Goal: Information Seeking & Learning: Learn about a topic

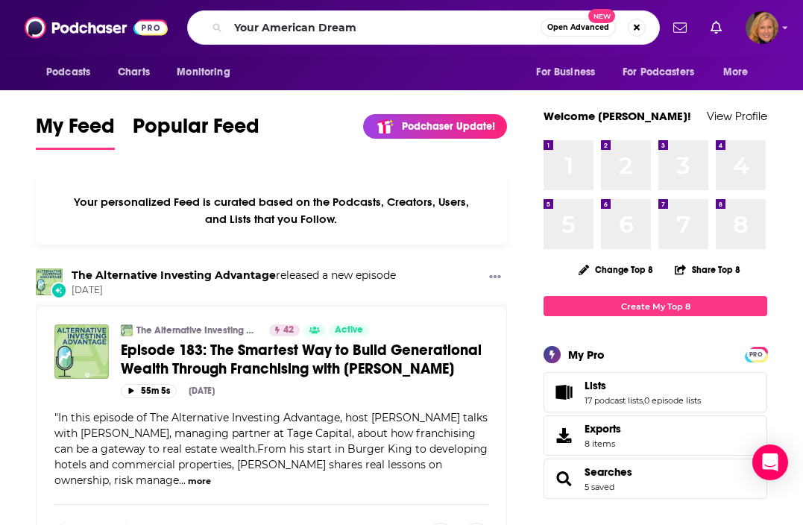
type input "Your American Dream"
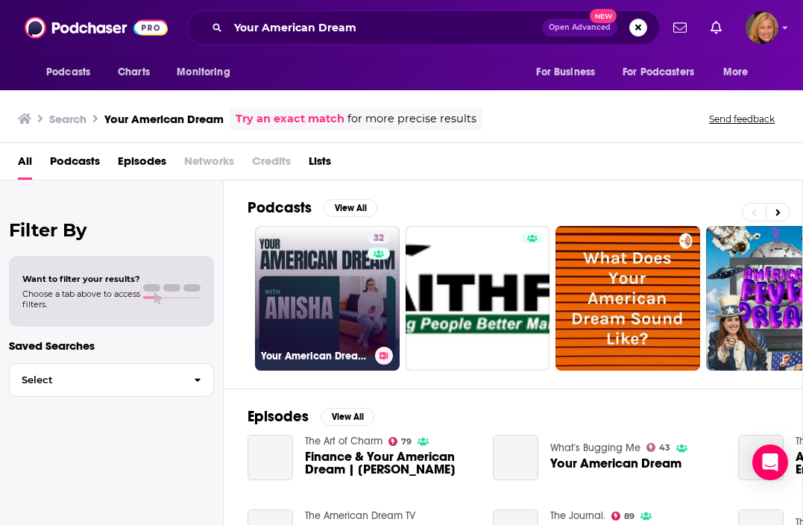
click at [296, 271] on link "32 Your American Dream | Success Stories of Immigrant Women and Women of Color …" at bounding box center [327, 298] width 145 height 145
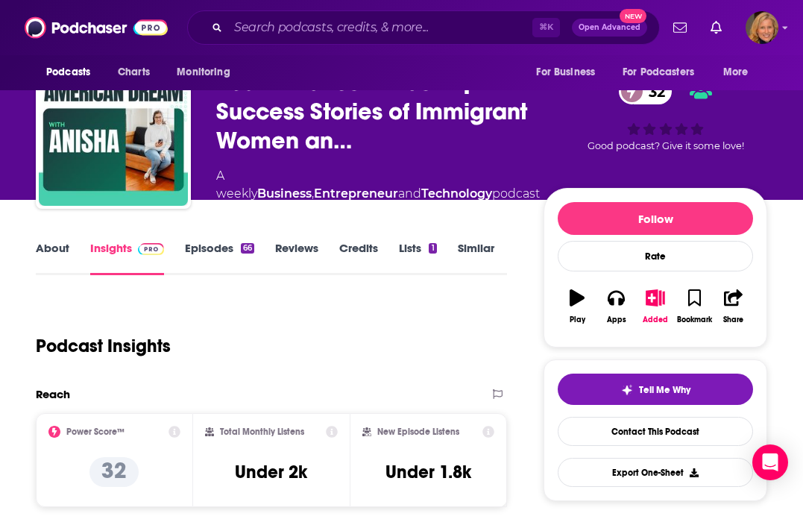
scroll to position [33, 0]
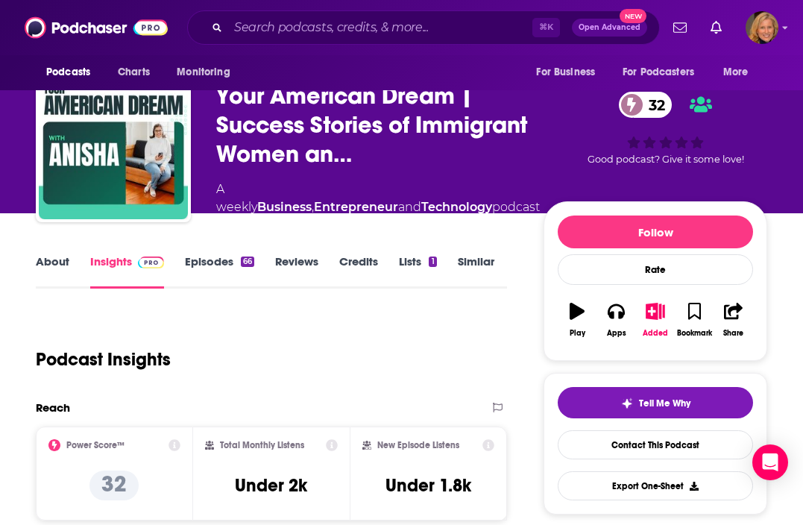
click at [219, 265] on link "Episodes 66" at bounding box center [219, 271] width 69 height 34
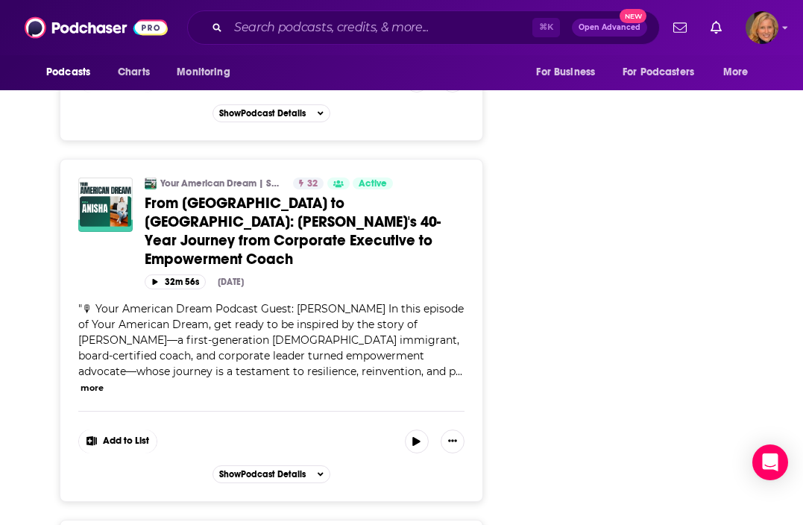
scroll to position [3214, 0]
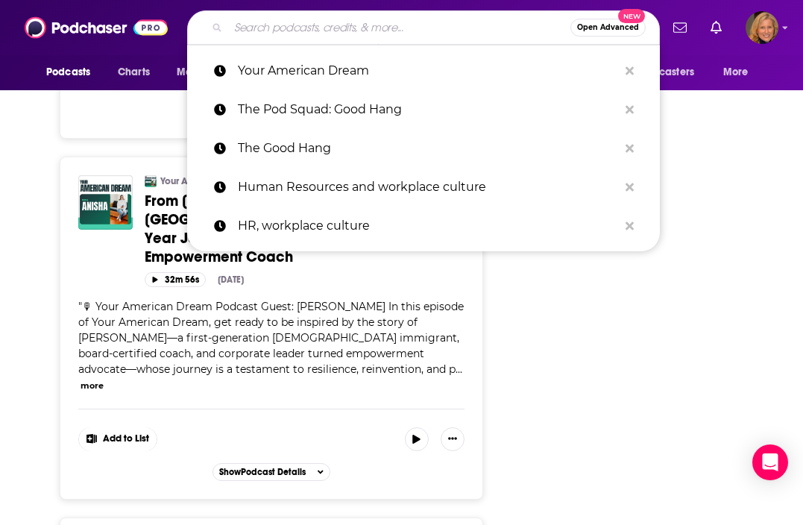
click at [307, 31] on input "Search podcasts, credits, & more..." at bounding box center [399, 28] width 342 height 24
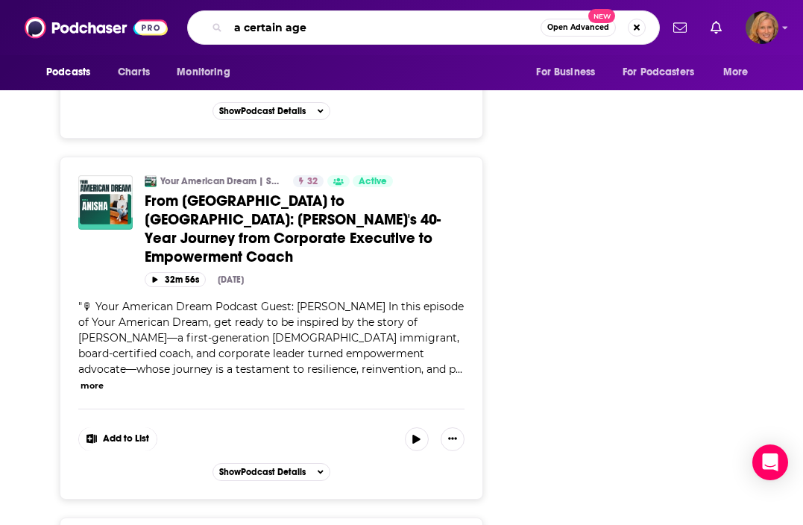
type input "a certain age"
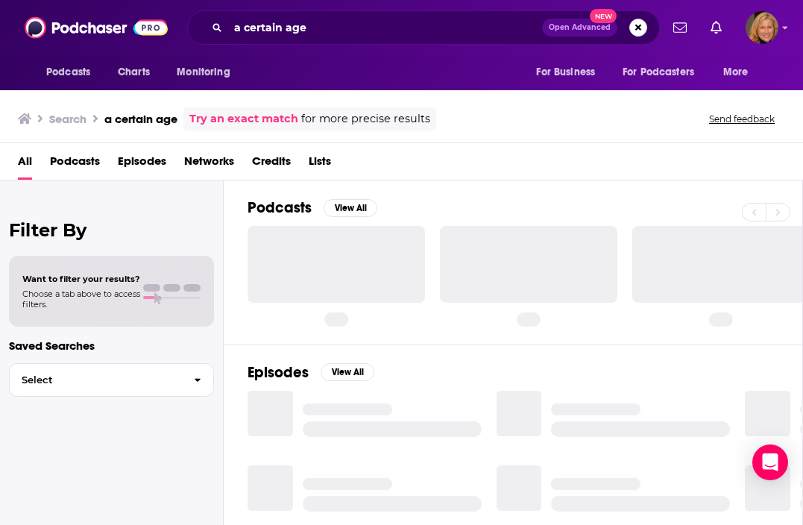
click at [78, 164] on span "Podcasts" at bounding box center [75, 164] width 50 height 31
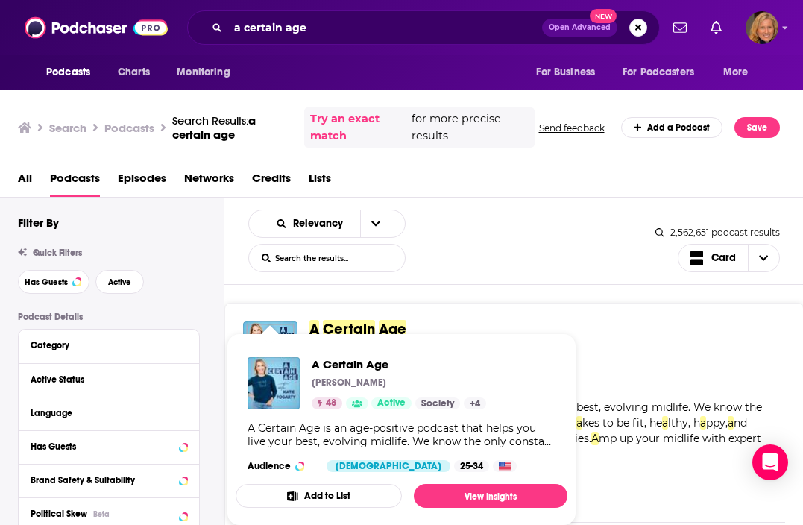
click at [283, 379] on img "A Certain Age" at bounding box center [274, 383] width 52 height 52
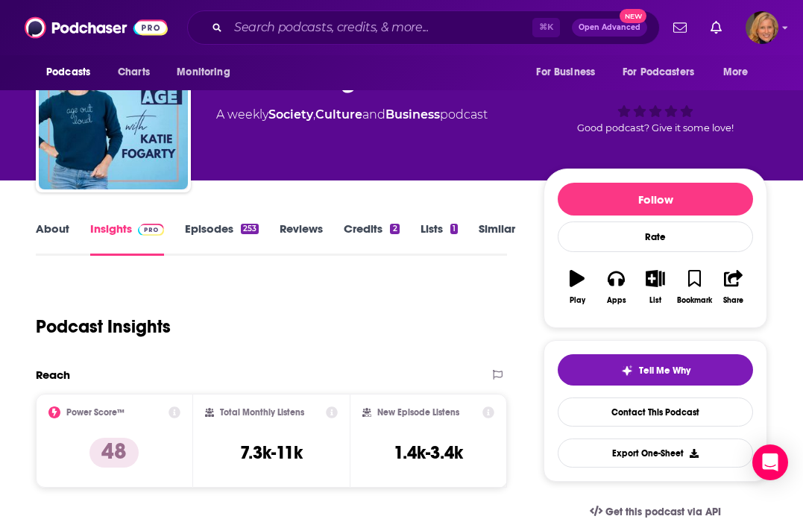
scroll to position [35, 0]
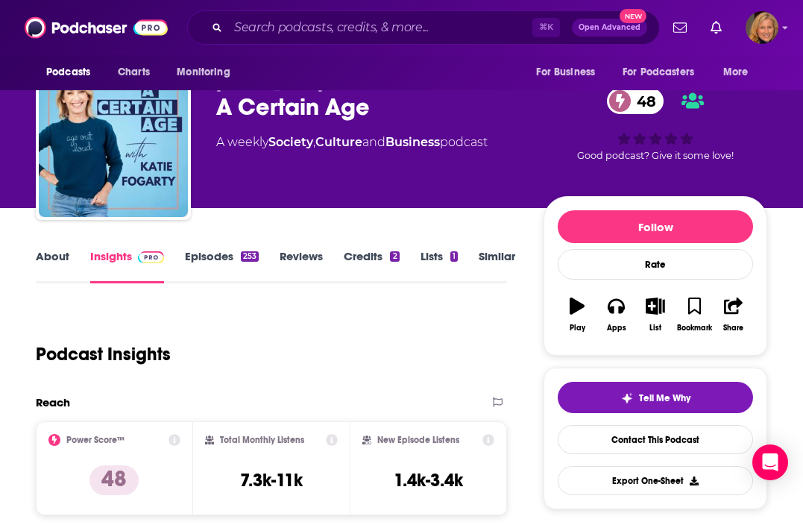
click at [48, 259] on link "About" at bounding box center [53, 266] width 34 height 34
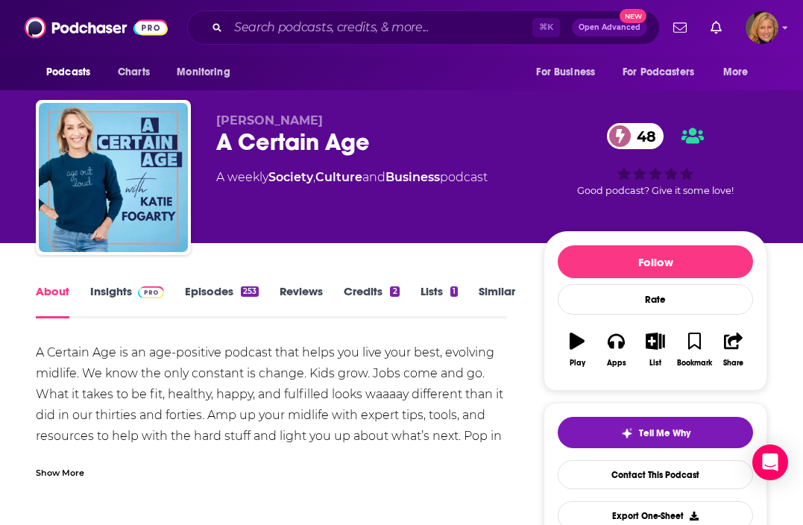
click at [206, 291] on link "Episodes 253" at bounding box center [222, 301] width 74 height 34
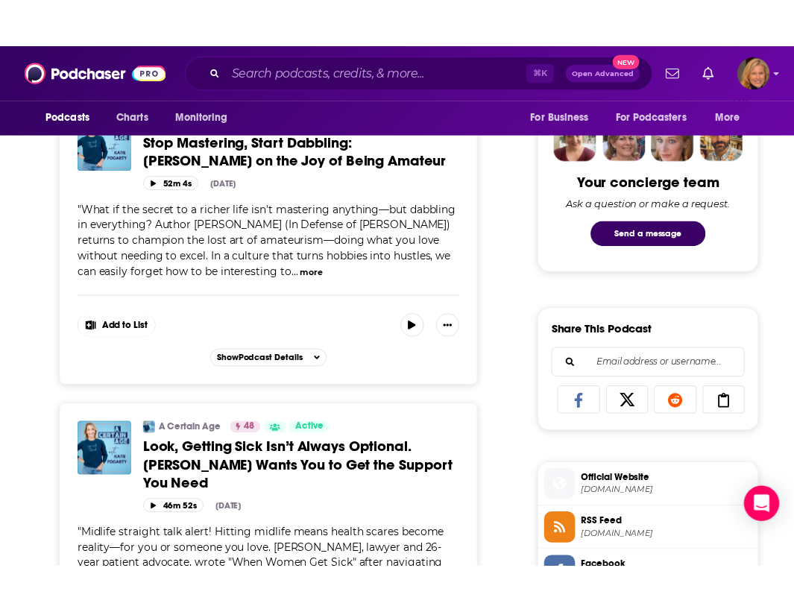
scroll to position [642, 0]
